Goal: Transaction & Acquisition: Purchase product/service

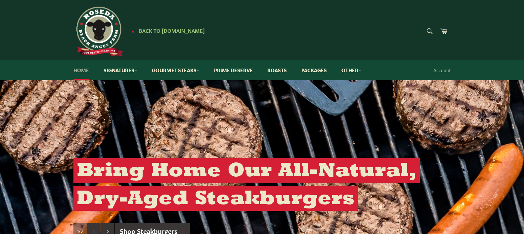
click at [83, 70] on link "Home" at bounding box center [81, 70] width 29 height 20
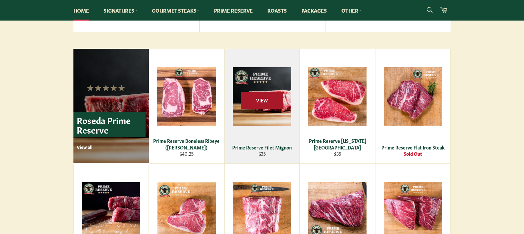
scroll to position [398, 1]
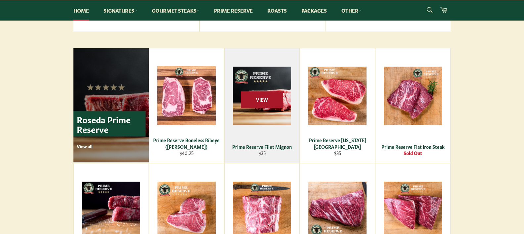
click at [263, 99] on span "View" at bounding box center [262, 99] width 42 height 17
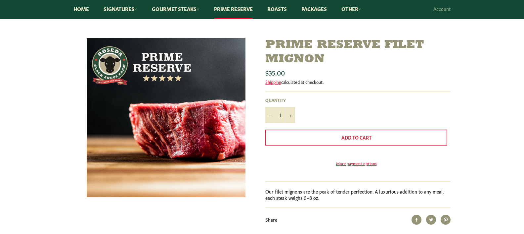
scroll to position [85, 0]
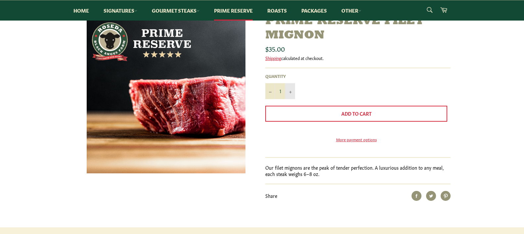
click at [292, 91] on button "+" at bounding box center [290, 91] width 10 height 16
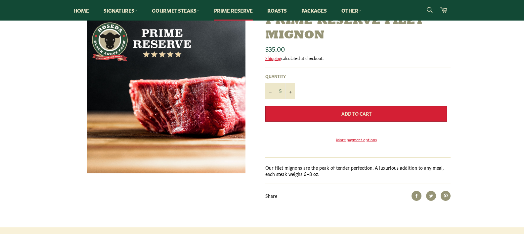
click at [348, 115] on span "Add to Cart" at bounding box center [357, 113] width 30 height 7
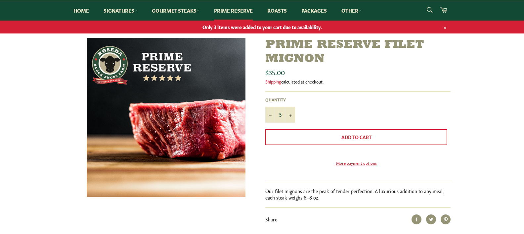
scroll to position [61, 0]
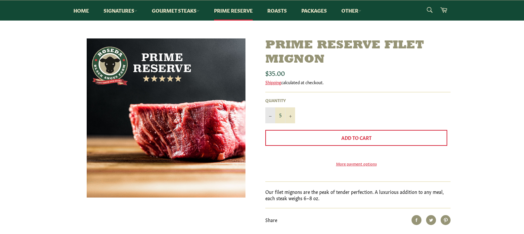
click at [268, 115] on button "−" at bounding box center [270, 115] width 10 height 16
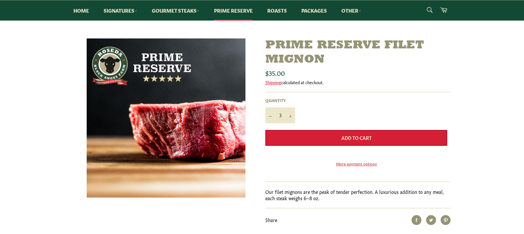
click at [356, 137] on span "Add to Cart" at bounding box center [357, 137] width 30 height 7
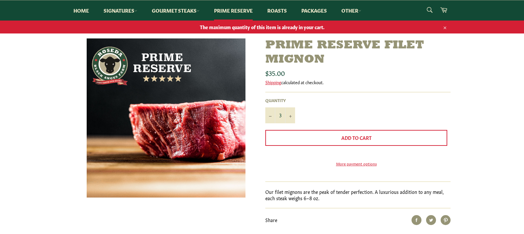
click at [445, 25] on icon "button" at bounding box center [445, 27] width 5 height 5
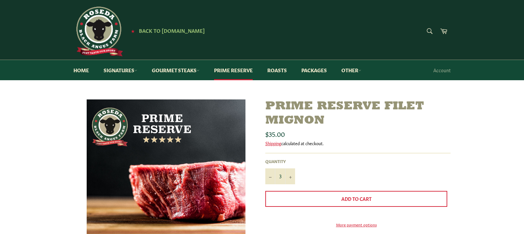
scroll to position [0, 0]
click at [289, 176] on icon "Increase item quantity by one" at bounding box center [290, 177] width 3 height 3
type input "5"
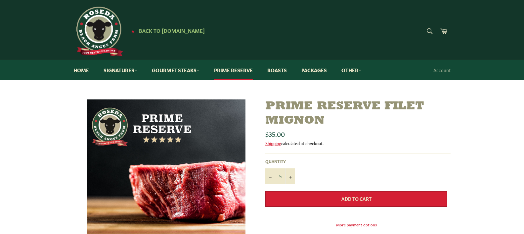
click at [359, 199] on span "Add to Cart" at bounding box center [357, 198] width 30 height 7
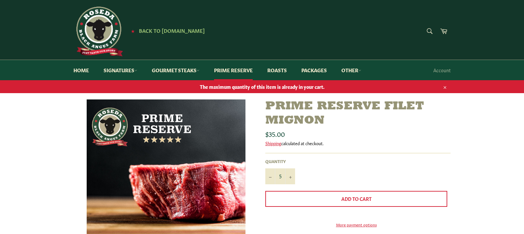
click at [446, 86] on icon "button" at bounding box center [445, 87] width 5 height 5
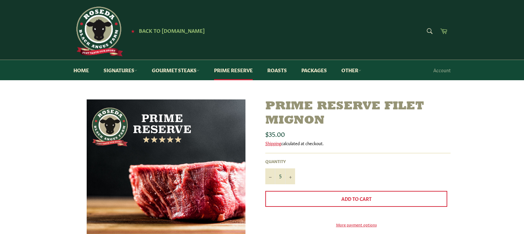
click at [446, 31] on icon at bounding box center [444, 30] width 7 height 5
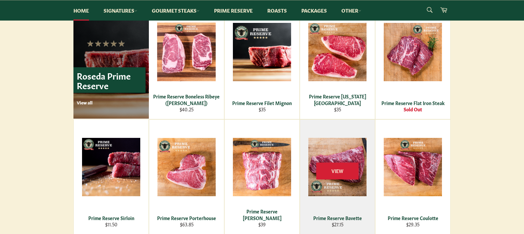
scroll to position [442, 0]
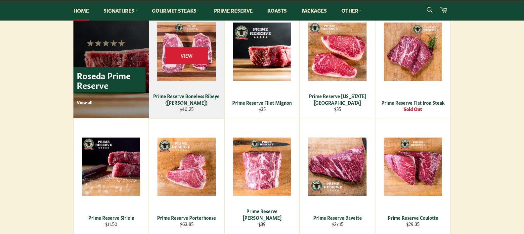
click at [196, 96] on div "Prime Reserve Boneless Ribeye ([PERSON_NAME])" at bounding box center [186, 99] width 67 height 13
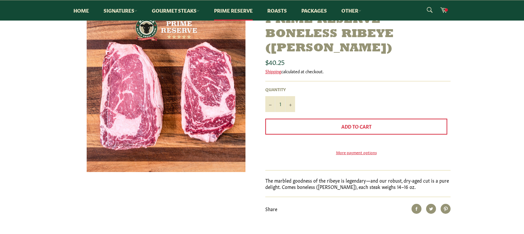
scroll to position [71, 0]
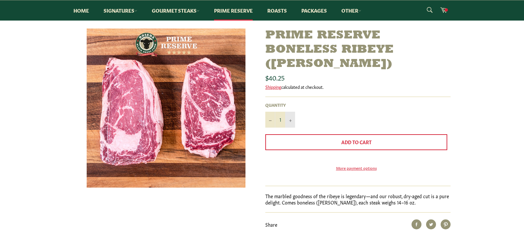
click at [291, 119] on icon "Increase item quantity by one" at bounding box center [290, 120] width 3 height 3
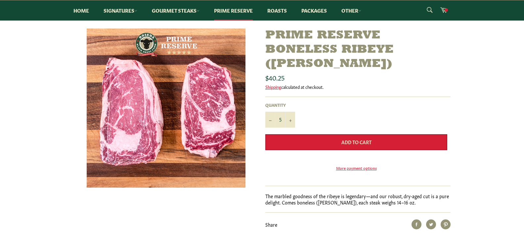
click at [358, 141] on span "Add to Cart" at bounding box center [357, 141] width 30 height 7
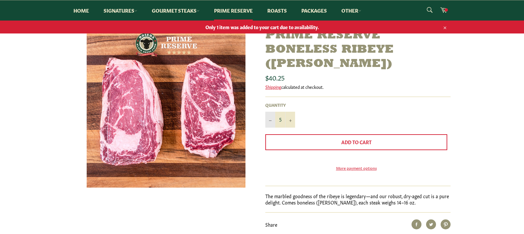
click at [270, 120] on icon "Reduce item quantity by one" at bounding box center [270, 120] width 3 height 3
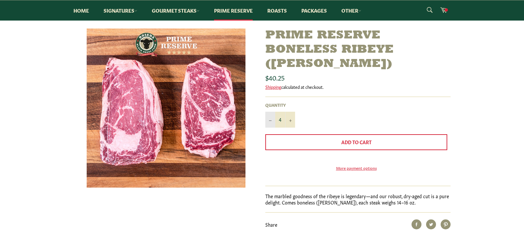
click at [270, 120] on icon "Reduce item quantity by one" at bounding box center [270, 120] width 3 height 3
type input "1"
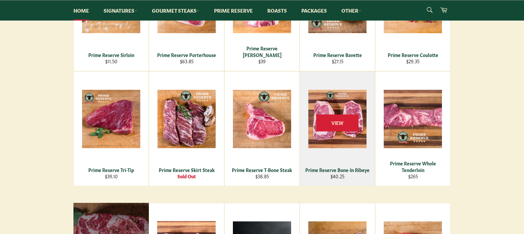
scroll to position [613, 0]
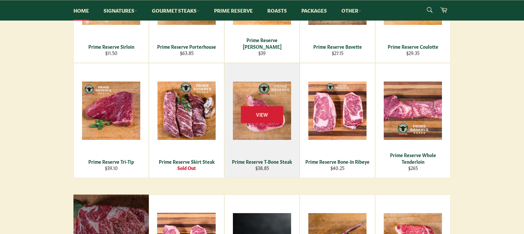
click at [282, 163] on div "Prime Reserve T-Bone Steak" at bounding box center [262, 161] width 67 height 6
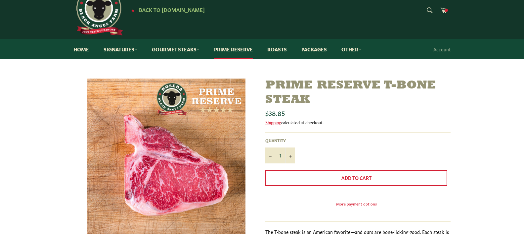
scroll to position [44, 0]
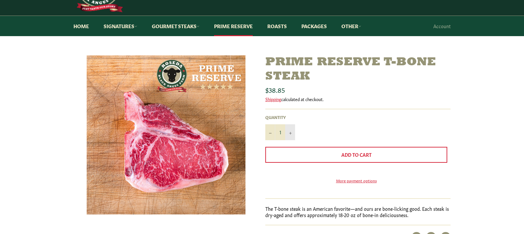
click at [291, 132] on icon "Increase item quantity by one" at bounding box center [290, 133] width 3 height 3
type input "3"
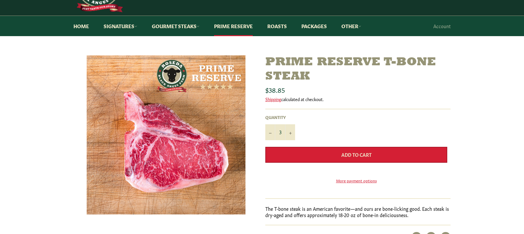
click at [368, 155] on span "Add to Cart" at bounding box center [357, 154] width 30 height 7
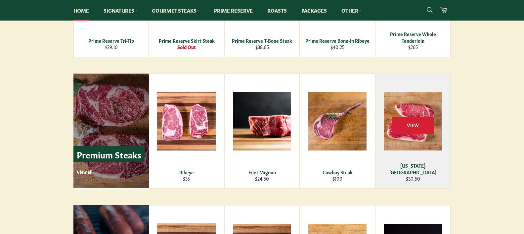
scroll to position [734, 0]
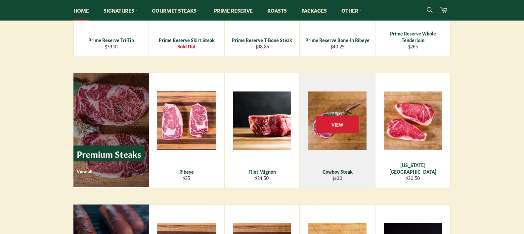
click at [346, 171] on div "Cowboy Steak" at bounding box center [337, 171] width 67 height 6
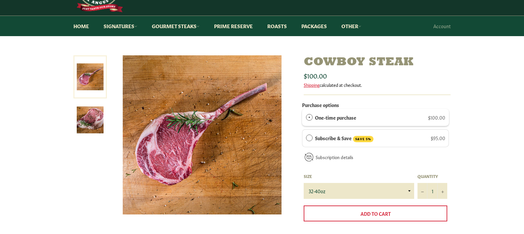
scroll to position [44, 0]
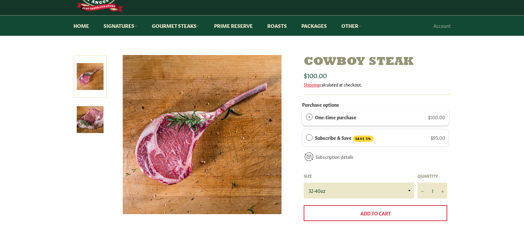
click at [310, 115] on span "One-time purchase" at bounding box center [309, 117] width 7 height 7
click at [442, 188] on button "+" at bounding box center [443, 190] width 10 height 16
type input "3"
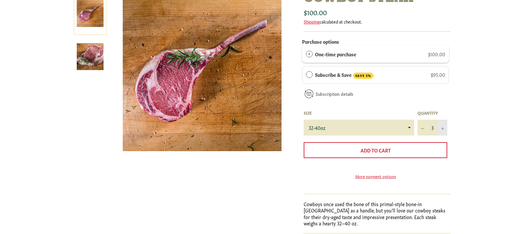
scroll to position [114, 0]
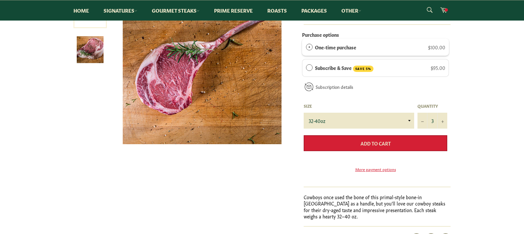
click at [374, 142] on span "Add to Cart" at bounding box center [376, 143] width 30 height 7
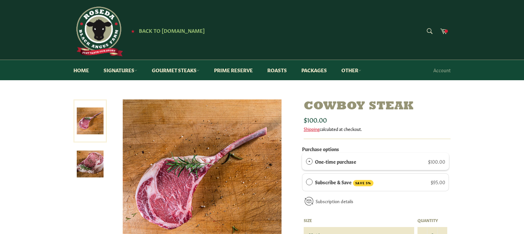
scroll to position [0, 0]
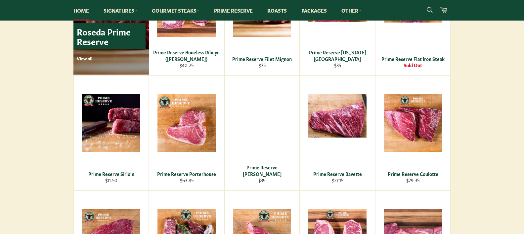
scroll to position [495, 0]
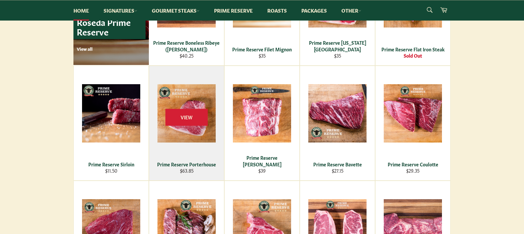
click at [205, 164] on div "Prime Reserve Porterhouse" at bounding box center [187, 164] width 67 height 6
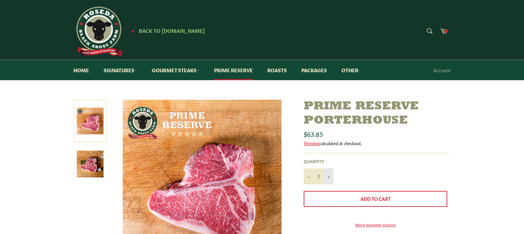
click at [329, 174] on button "+" at bounding box center [329, 176] width 10 height 16
type input "2"
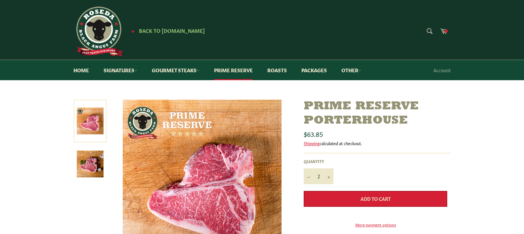
click at [375, 200] on span "Add to Cart" at bounding box center [376, 198] width 30 height 7
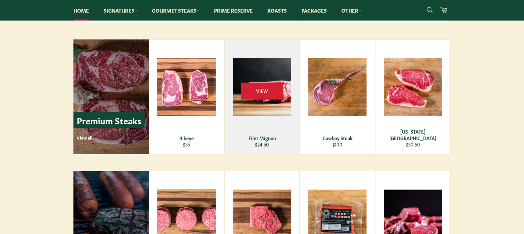
scroll to position [769, 0]
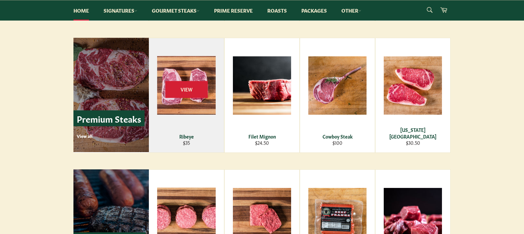
click at [191, 103] on div "View" at bounding box center [186, 95] width 75 height 114
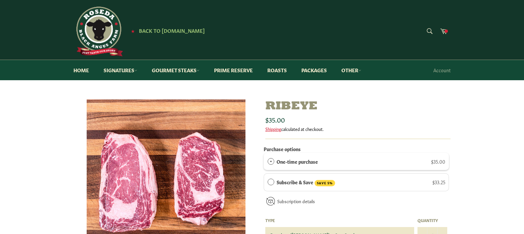
scroll to position [52, 0]
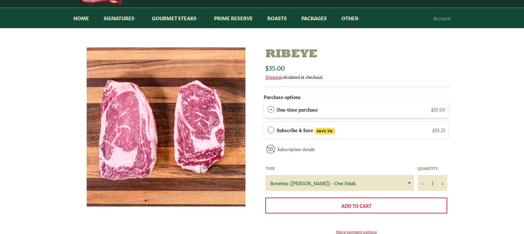
click at [271, 108] on span "One-time purchase" at bounding box center [271, 109] width 7 height 7
click at [443, 182] on icon "Increase item quantity by one" at bounding box center [443, 183] width 3 height 3
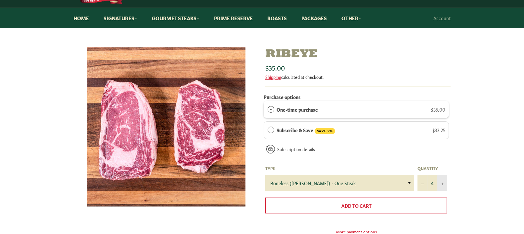
type input "5"
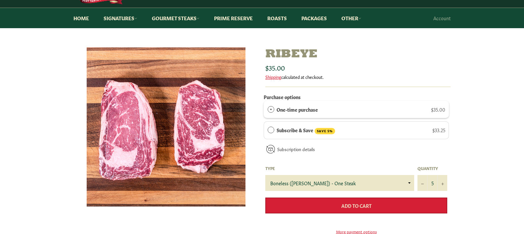
click at [351, 205] on span "Add to Cart" at bounding box center [357, 205] width 30 height 7
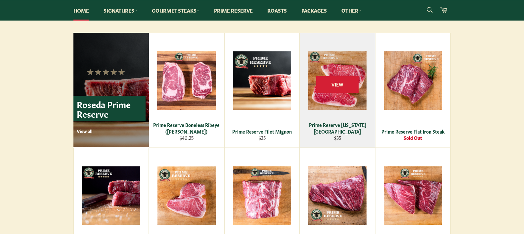
scroll to position [415, 0]
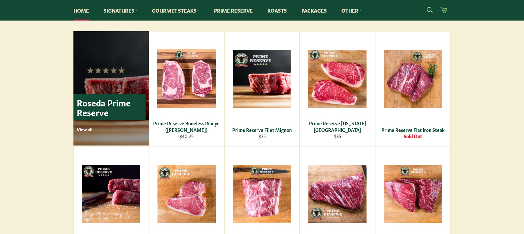
click at [445, 10] on icon at bounding box center [444, 9] width 7 height 5
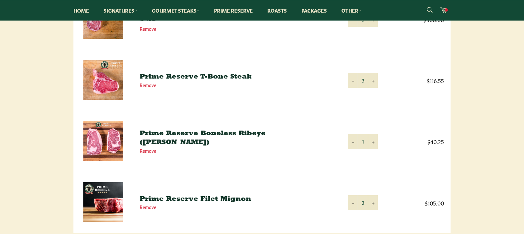
scroll to position [242, 0]
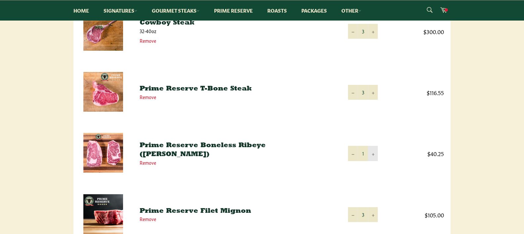
click at [373, 155] on icon "Increase item quantity by one" at bounding box center [373, 154] width 3 height 3
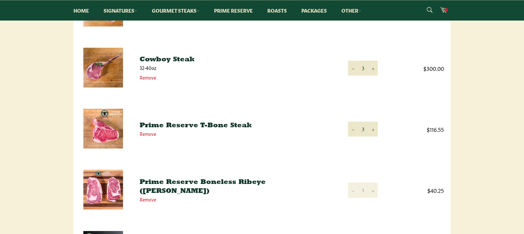
scroll to position [197, 0]
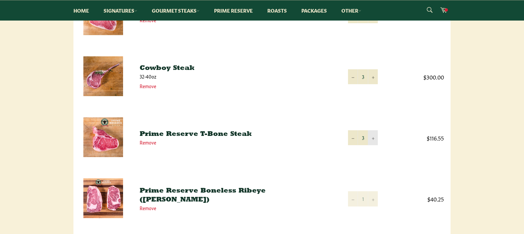
click at [373, 137] on icon "Increase item quantity by one" at bounding box center [373, 138] width 3 height 3
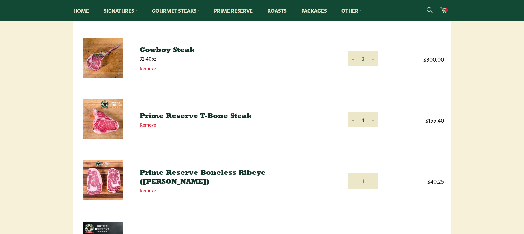
scroll to position [209, 0]
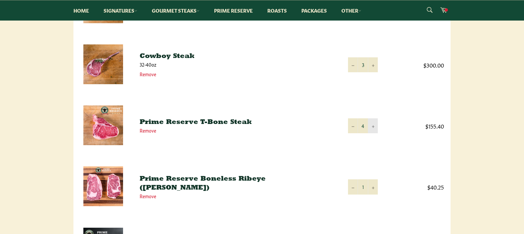
click at [374, 126] on icon "Increase item quantity by one" at bounding box center [373, 126] width 3 height 3
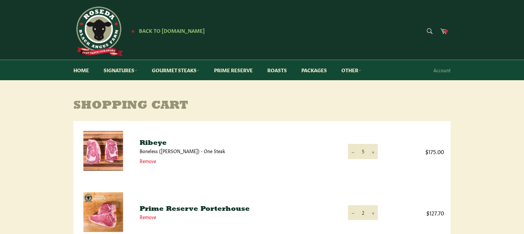
scroll to position [0, 0]
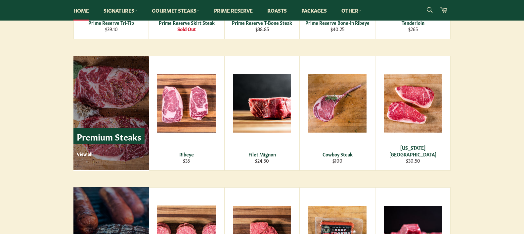
scroll to position [745, 0]
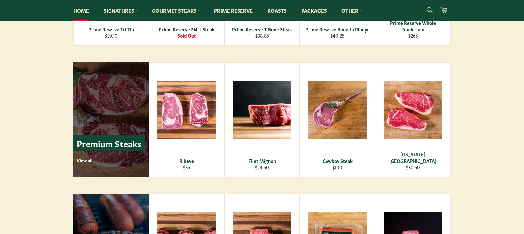
click at [80, 160] on p "View all" at bounding box center [111, 160] width 68 height 6
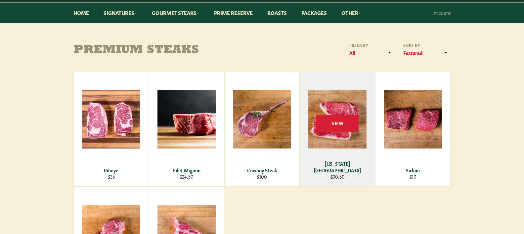
scroll to position [60, 0]
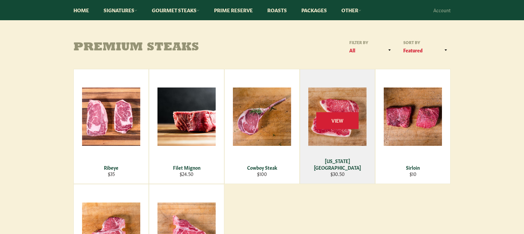
click at [334, 165] on div "[US_STATE][GEOGRAPHIC_DATA]" at bounding box center [337, 164] width 67 height 13
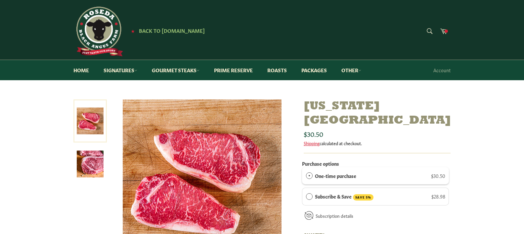
click at [308, 172] on span "One-time purchase" at bounding box center [309, 175] width 7 height 7
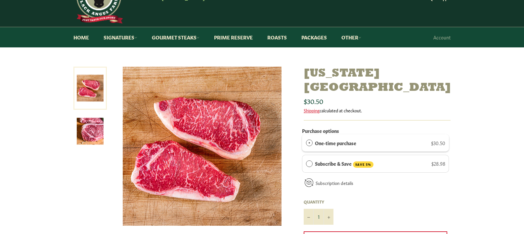
scroll to position [64, 0]
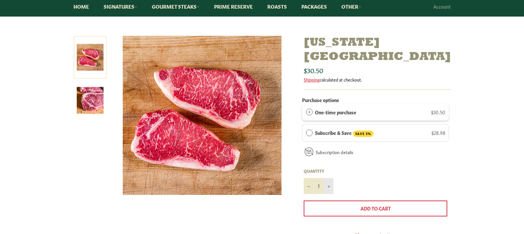
click at [330, 178] on button "+" at bounding box center [329, 186] width 10 height 16
type input "5"
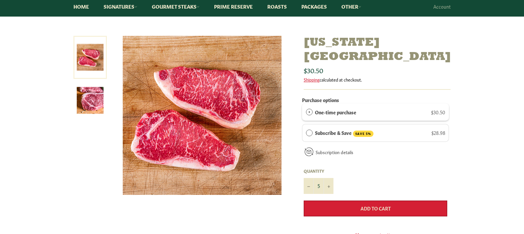
click at [366, 205] on span "Add to Cart" at bounding box center [376, 208] width 30 height 7
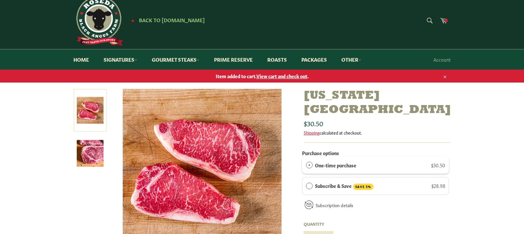
scroll to position [9, 0]
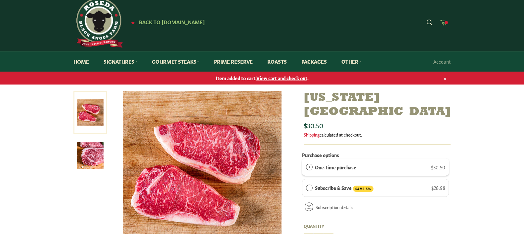
click at [444, 24] on icon at bounding box center [443, 22] width 7 height 7
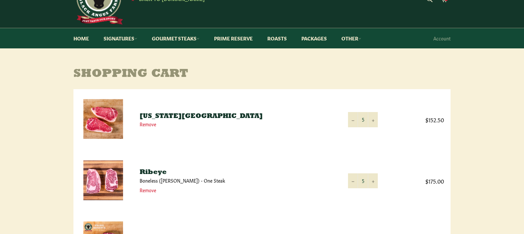
scroll to position [30, 0]
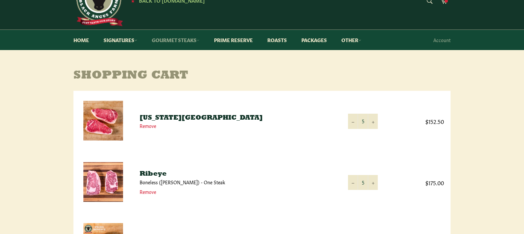
click at [193, 40] on link "Gourmet Steaks" at bounding box center [175, 40] width 61 height 20
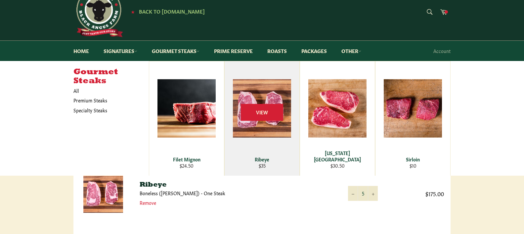
scroll to position [20, 0]
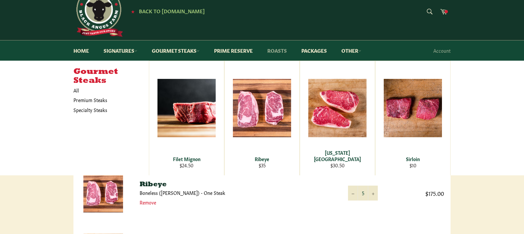
click at [281, 51] on link "Roasts" at bounding box center [277, 50] width 33 height 20
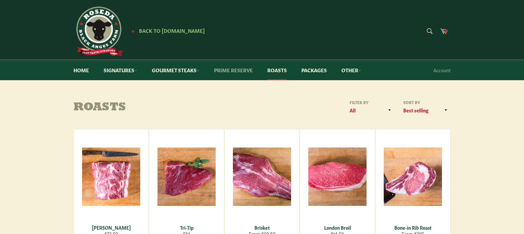
click at [239, 67] on link "Prime Reserve" at bounding box center [234, 70] width 52 height 20
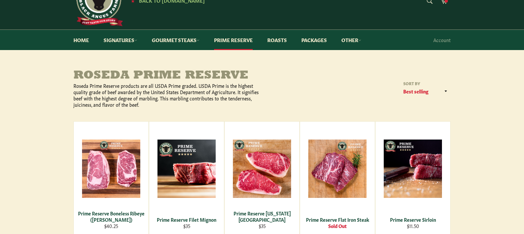
scroll to position [25, 0]
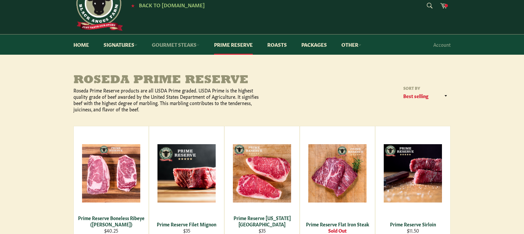
click at [185, 45] on link "Gourmet Steaks" at bounding box center [175, 44] width 61 height 20
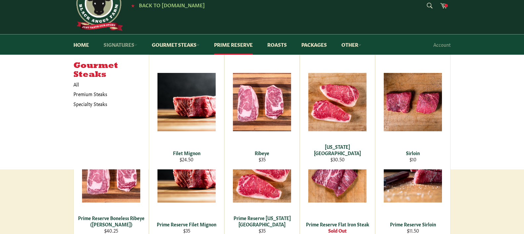
click at [123, 45] on link "Signatures" at bounding box center [120, 44] width 47 height 20
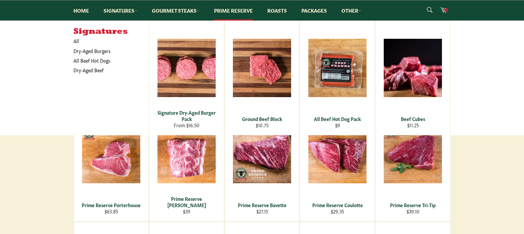
scroll to position [220, 0]
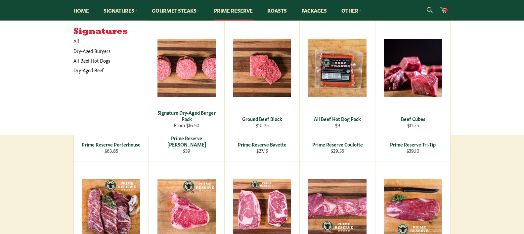
click at [497, 182] on main "Roseda Prime Reserve Roseda Prime Reserve products are all USDA Prime graded. U…" at bounding box center [262, 148] width 524 height 538
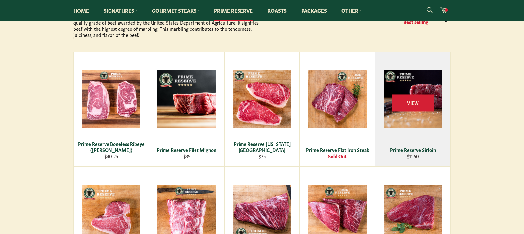
scroll to position [100, 0]
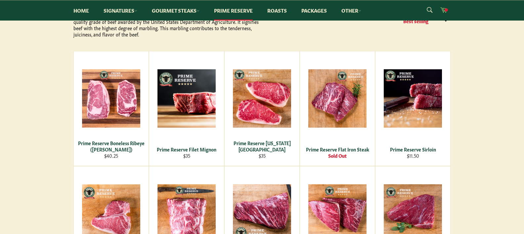
click at [446, 10] on span at bounding box center [446, 9] width 3 height 3
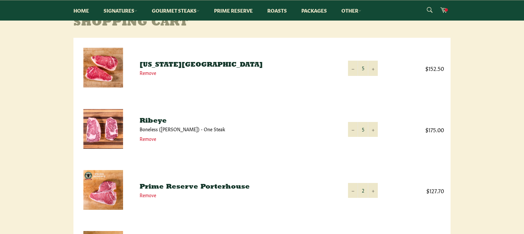
scroll to position [81, 0]
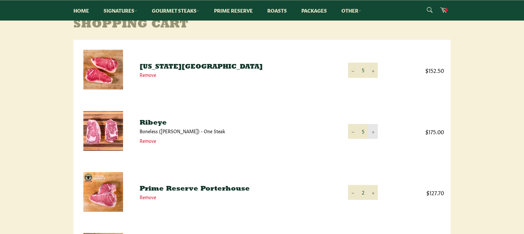
click at [374, 133] on icon "Increase item quantity by one" at bounding box center [373, 132] width 3 height 3
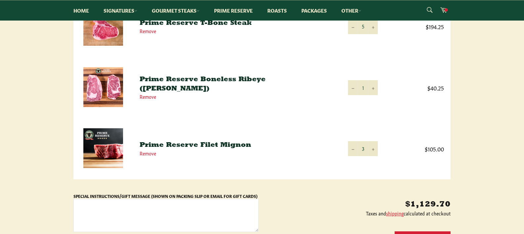
scroll to position [374, 0]
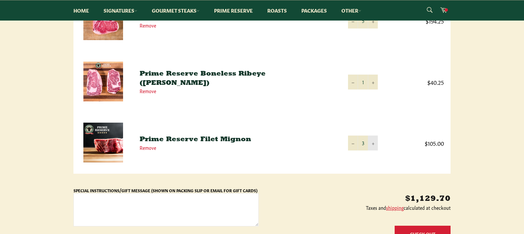
click at [373, 144] on icon "Increase item quantity by one" at bounding box center [373, 143] width 3 height 3
click at [374, 144] on icon "Increase item quantity by one" at bounding box center [373, 143] width 3 height 3
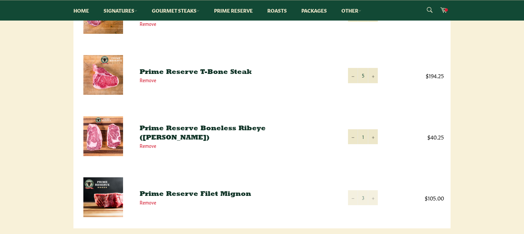
scroll to position [299, 0]
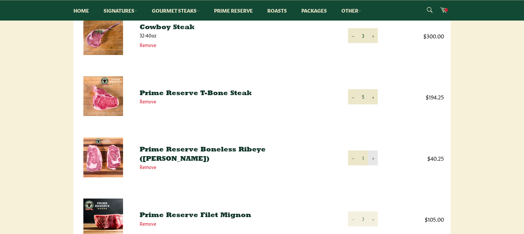
click at [374, 160] on icon "Increase item quantity by one" at bounding box center [373, 158] width 3 height 3
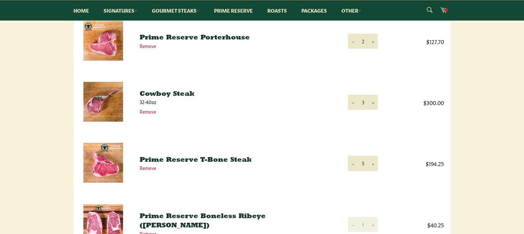
scroll to position [232, 0]
click at [373, 164] on icon "Increase item quantity by one" at bounding box center [373, 164] width 3 height 3
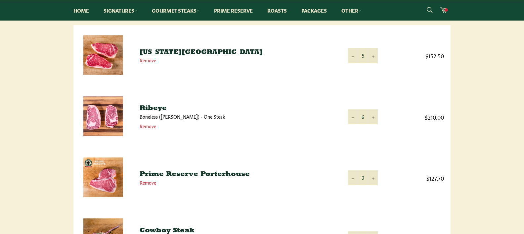
scroll to position [70, 0]
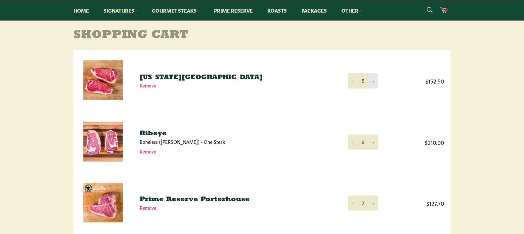
click at [375, 80] on button "+" at bounding box center [373, 80] width 10 height 15
click at [221, 10] on link "Prime Reserve" at bounding box center [234, 10] width 52 height 20
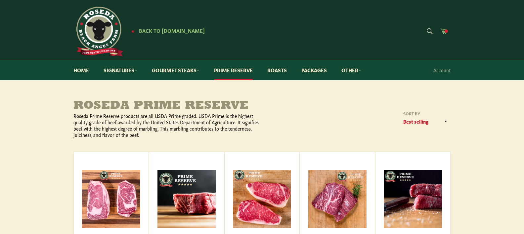
click at [445, 30] on span at bounding box center [446, 30] width 3 height 3
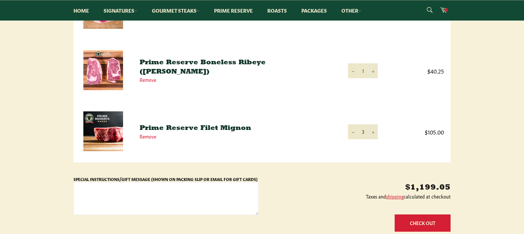
scroll to position [387, 0]
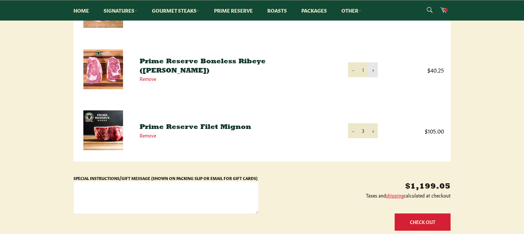
click at [374, 71] on icon "Increase item quantity by one" at bounding box center [373, 70] width 3 height 3
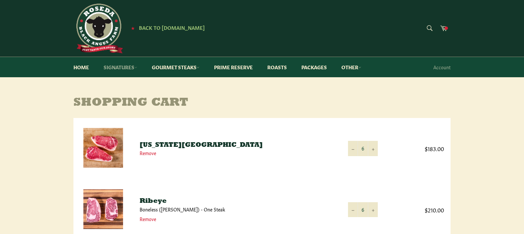
scroll to position [3, 0]
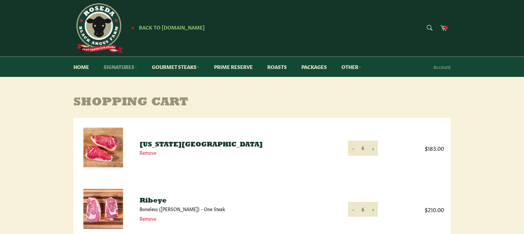
click at [110, 67] on link "Signatures" at bounding box center [120, 67] width 47 height 20
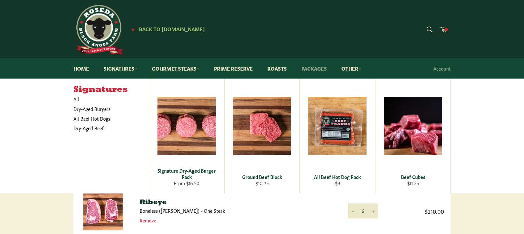
scroll to position [1, 0]
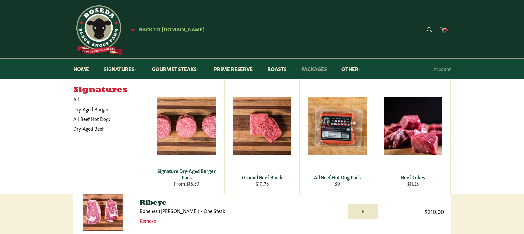
click at [314, 69] on link "Packages" at bounding box center [314, 69] width 39 height 20
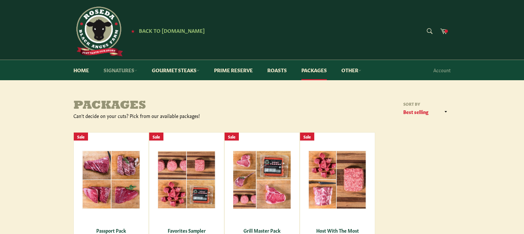
click at [114, 69] on link "Signatures" at bounding box center [120, 70] width 47 height 20
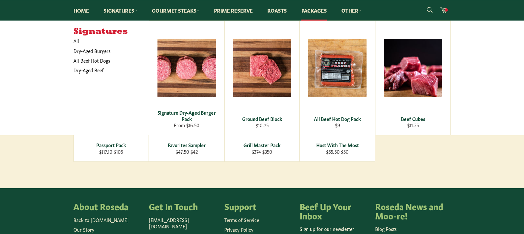
scroll to position [94, 0]
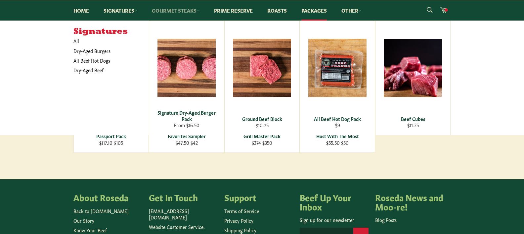
click at [170, 12] on link "Gourmet Steaks" at bounding box center [175, 10] width 61 height 20
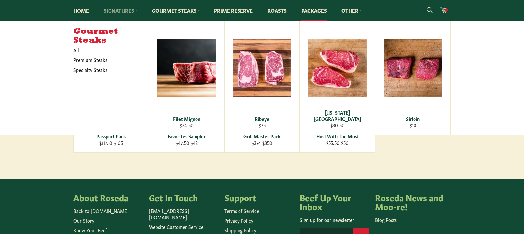
click at [128, 13] on link "Signatures" at bounding box center [120, 10] width 47 height 20
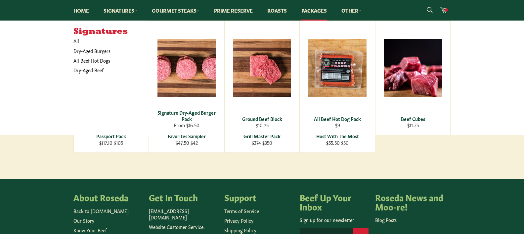
click at [476, 158] on main "Packages Can't decide on your cuts? Pick from our available packages! Sort by F…" at bounding box center [262, 92] width 524 height 174
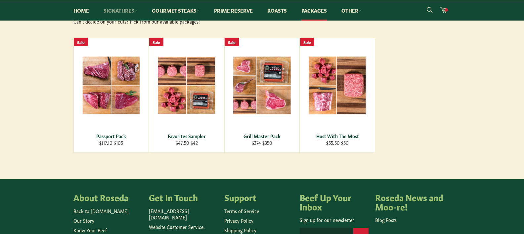
click at [118, 11] on link "Signatures" at bounding box center [120, 10] width 47 height 20
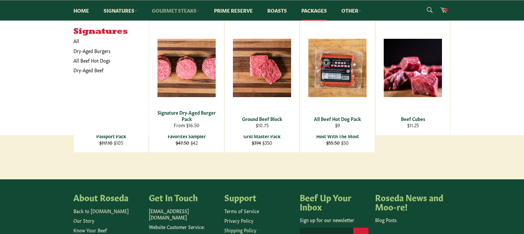
click at [165, 8] on link "Gourmet Steaks" at bounding box center [175, 10] width 61 height 20
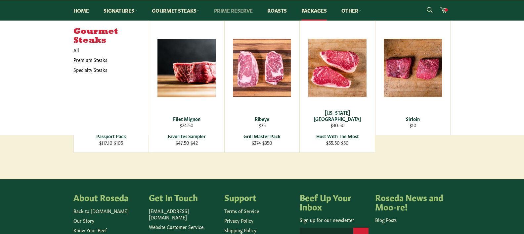
click at [234, 11] on link "Prime Reserve" at bounding box center [234, 10] width 52 height 20
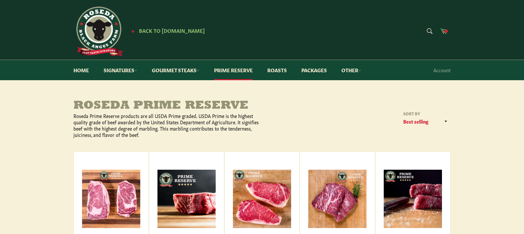
click at [445, 30] on span at bounding box center [446, 30] width 3 height 3
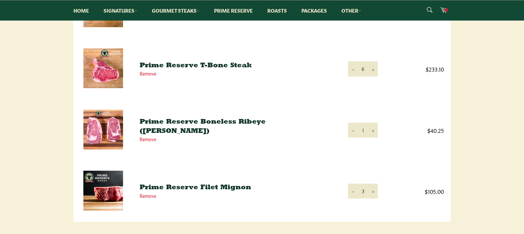
scroll to position [333, 0]
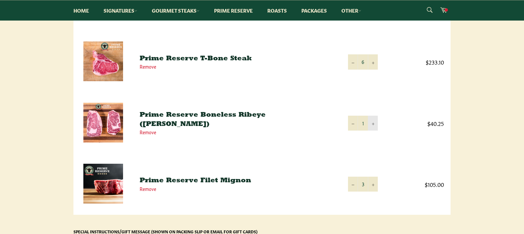
click at [374, 124] on icon "Increase item quantity by one" at bounding box center [373, 123] width 3 height 3
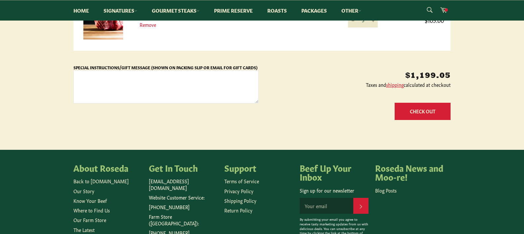
scroll to position [510, 0]
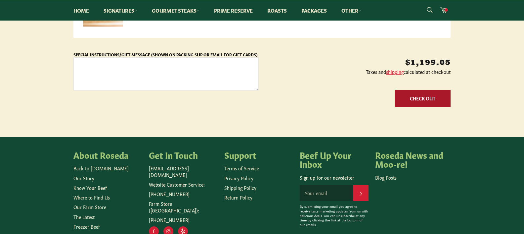
click at [424, 101] on button "Check Out" at bounding box center [423, 98] width 56 height 17
